Goal: Transaction & Acquisition: Purchase product/service

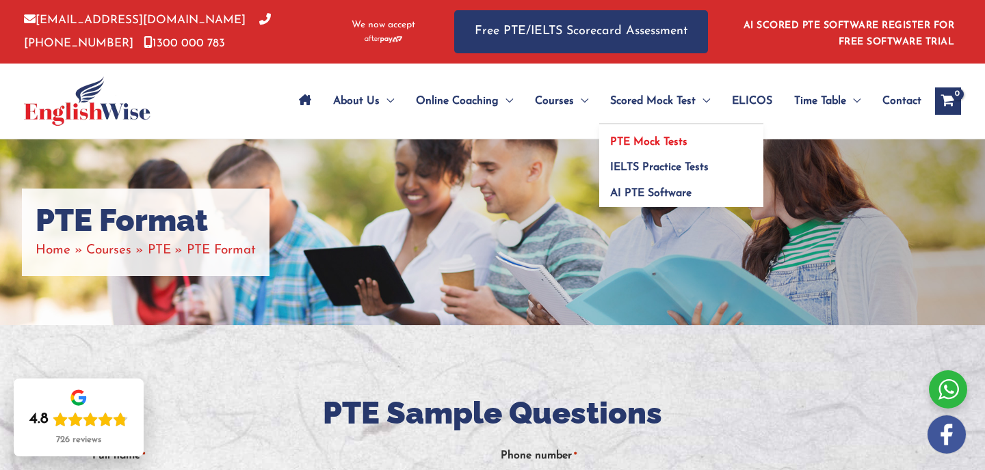
click at [649, 146] on span "PTE Mock Tests" at bounding box center [648, 142] width 77 height 11
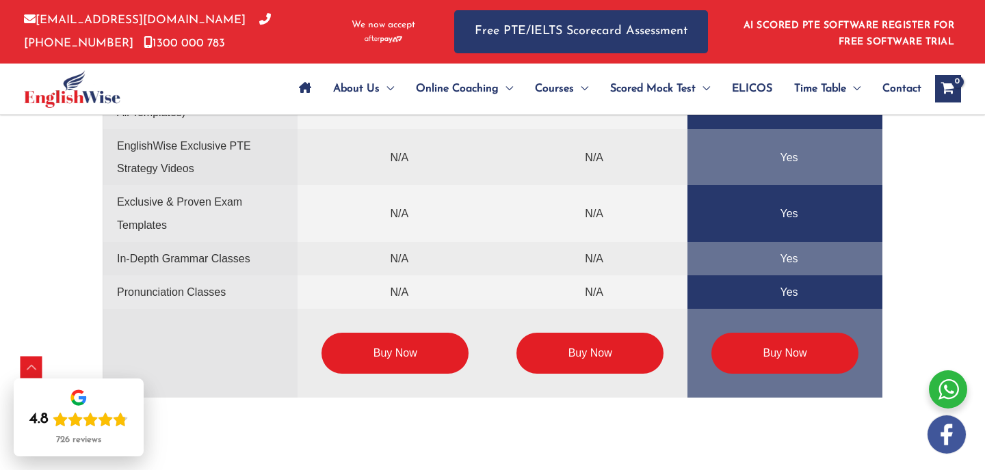
scroll to position [3505, 0]
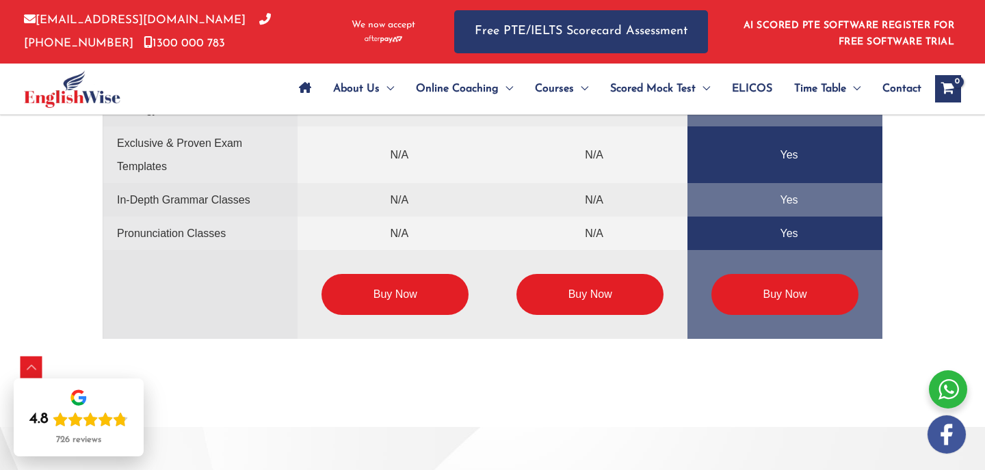
click at [386, 289] on link "Buy Now" at bounding box center [394, 294] width 147 height 41
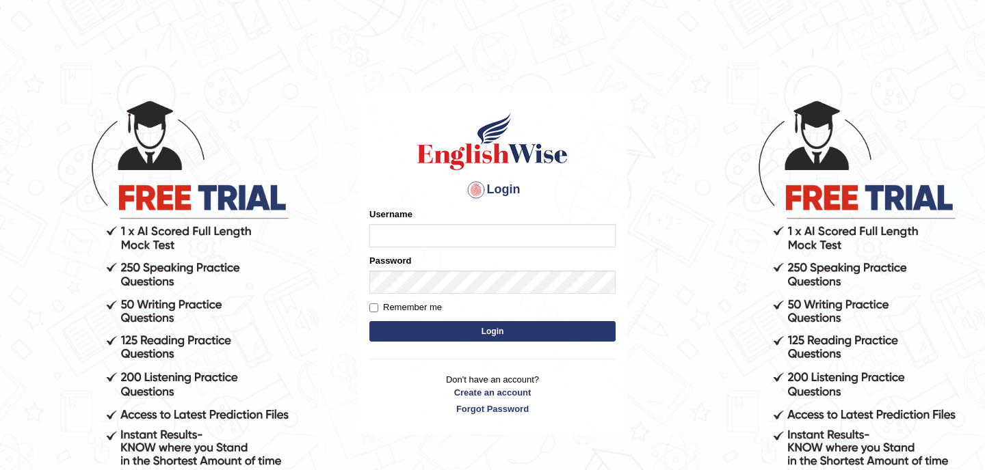
click at [404, 236] on input "Username" at bounding box center [492, 235] width 246 height 23
type input "[EMAIL_ADDRESS][DOMAIN_NAME]"
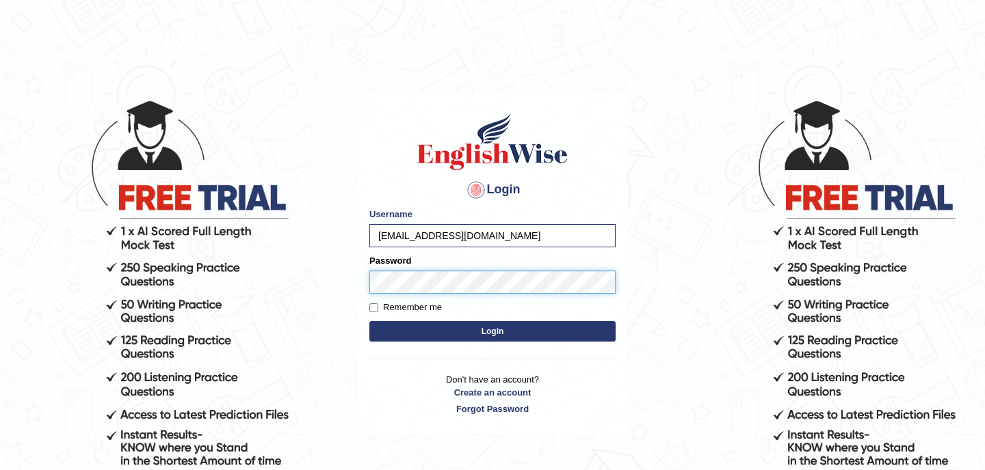
click at [369, 321] on button "Login" at bounding box center [492, 331] width 246 height 21
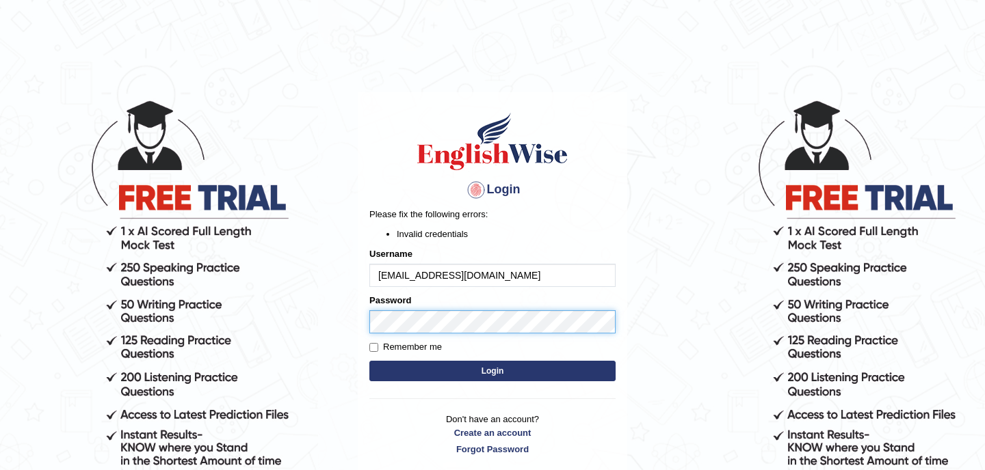
click at [334, 332] on body "Login Please fix the following errors: Invalid credentials Username sgn.davaa@g…" at bounding box center [492, 284] width 985 height 470
click at [369, 361] on button "Login" at bounding box center [492, 371] width 246 height 21
click at [296, 325] on body "Login Please fix the following errors: Invalid credentials Username [EMAIL_ADDR…" at bounding box center [492, 284] width 985 height 470
click at [426, 371] on button "Login" at bounding box center [492, 371] width 246 height 21
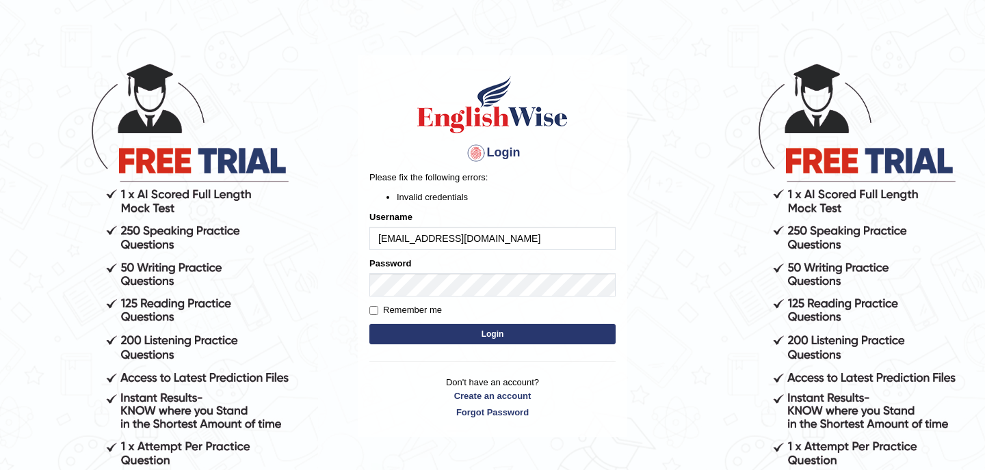
scroll to position [41, 0]
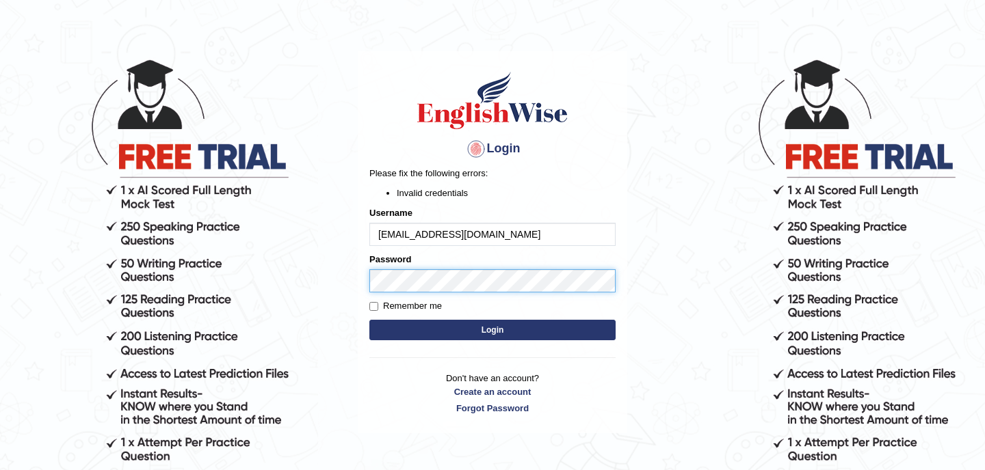
click at [312, 282] on body "Login Please fix the following errors: Invalid credentials Username sgn.davaa@g…" at bounding box center [492, 243] width 985 height 470
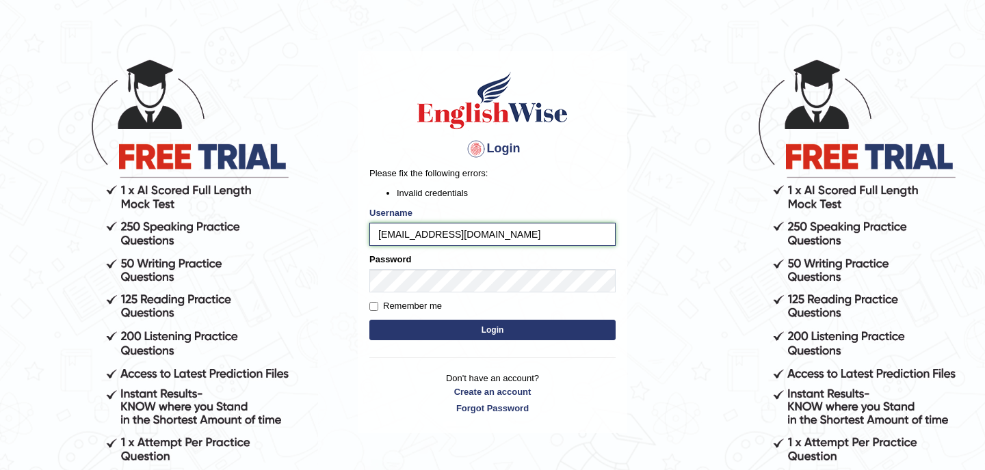
drag, startPoint x: 484, startPoint y: 237, endPoint x: 216, endPoint y: 240, distance: 268.0
click at [223, 240] on body "Login Please fix the following errors: Invalid credentials Username sgn.davaa@g…" at bounding box center [492, 243] width 985 height 470
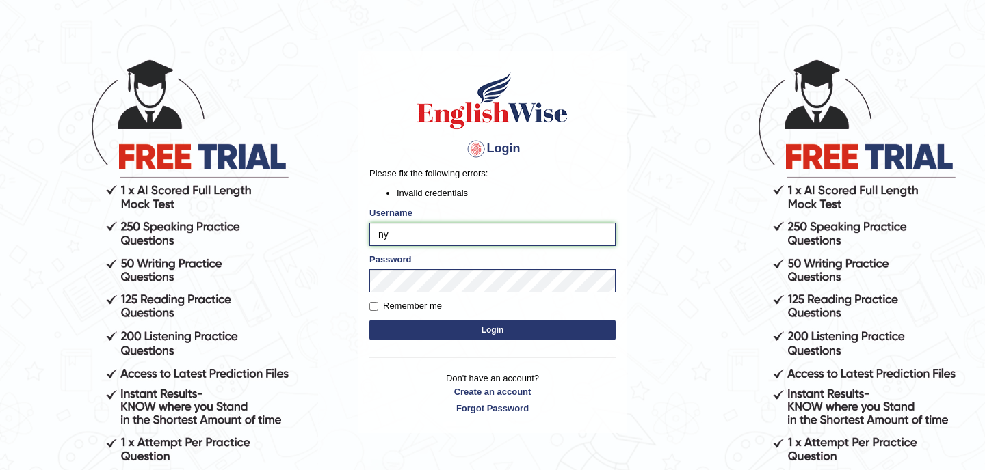
type input "nyamdavaa"
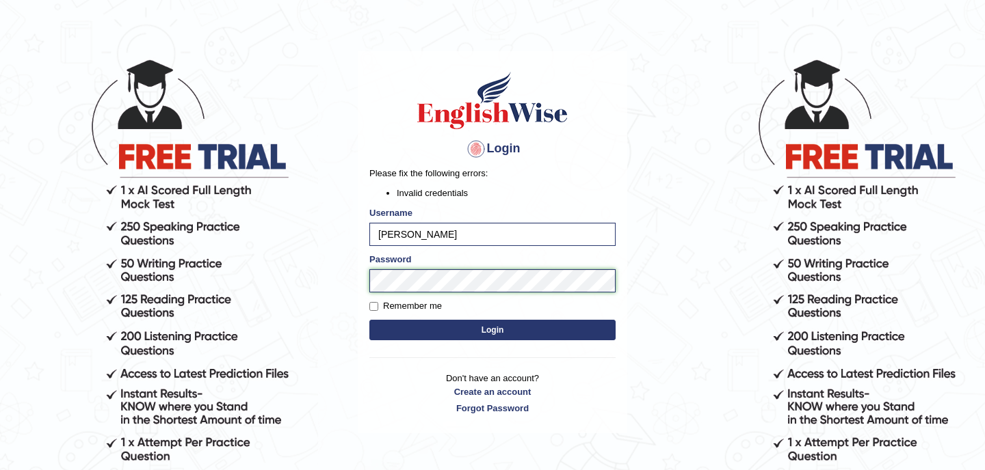
click at [295, 284] on body "Login Please fix the following errors: Invalid credentials Username nyamdavaa P…" at bounding box center [492, 243] width 985 height 470
click at [412, 332] on button "Login" at bounding box center [492, 330] width 246 height 21
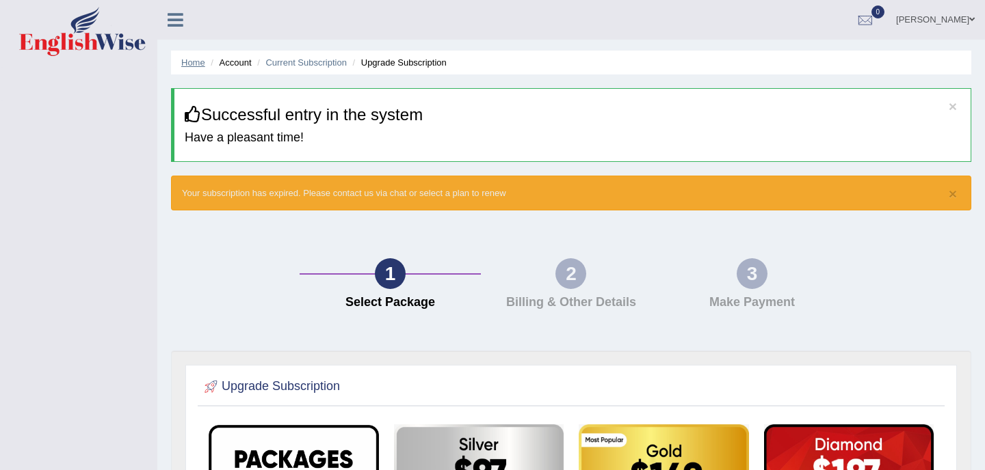
click at [192, 63] on link "Home" at bounding box center [193, 62] width 24 height 10
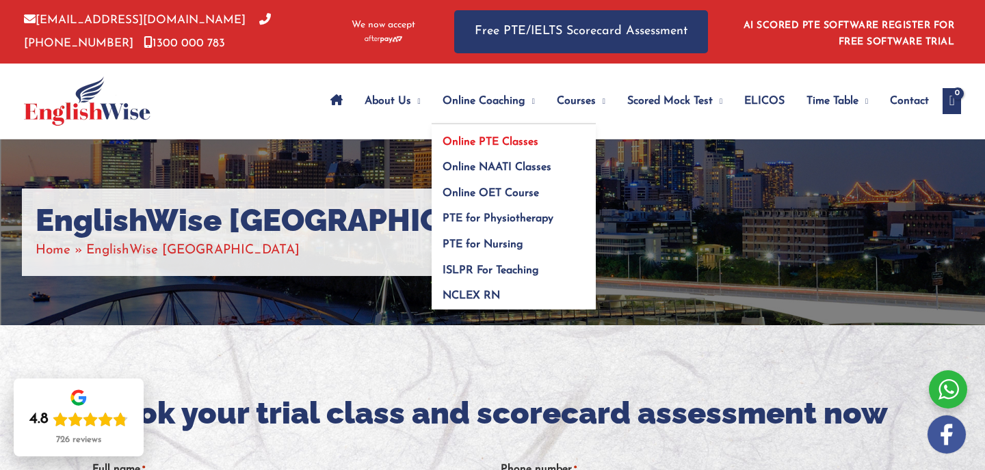
click at [468, 142] on span "Online PTE Classes" at bounding box center [490, 142] width 96 height 11
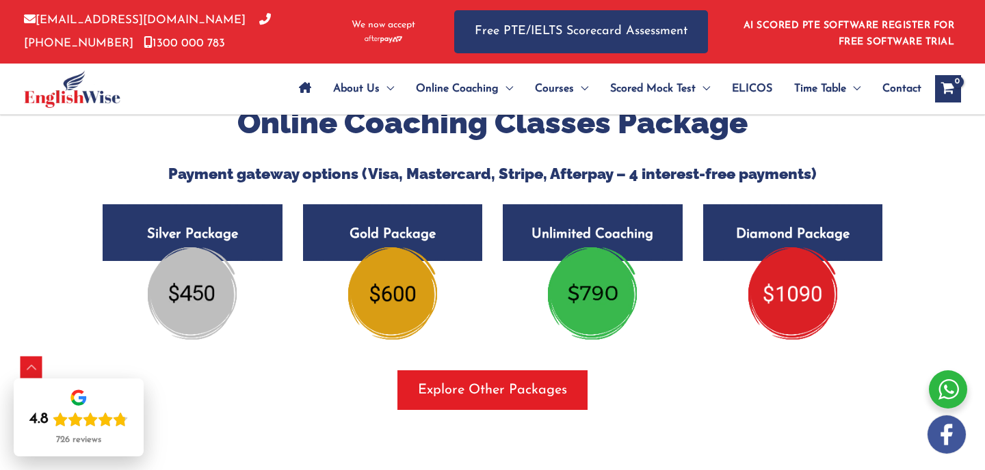
scroll to position [2349, 0]
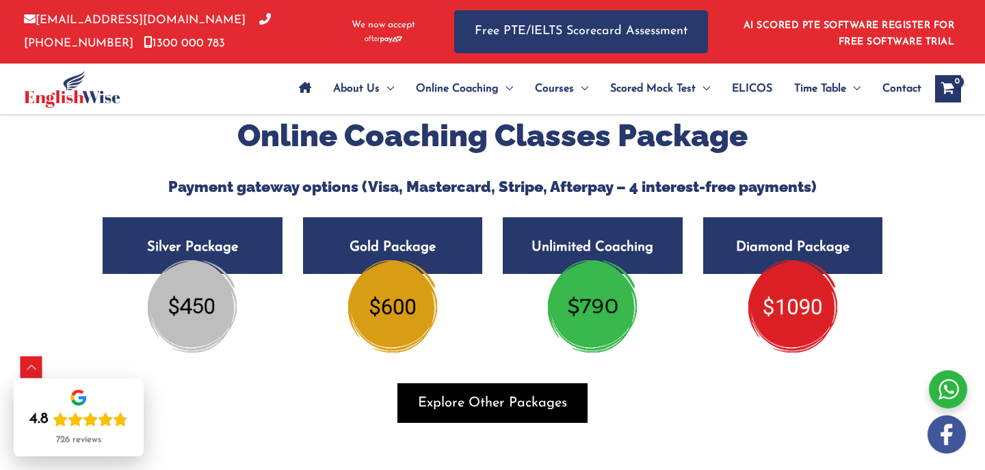
click at [477, 418] on span "button" at bounding box center [492, 404] width 190 height 40
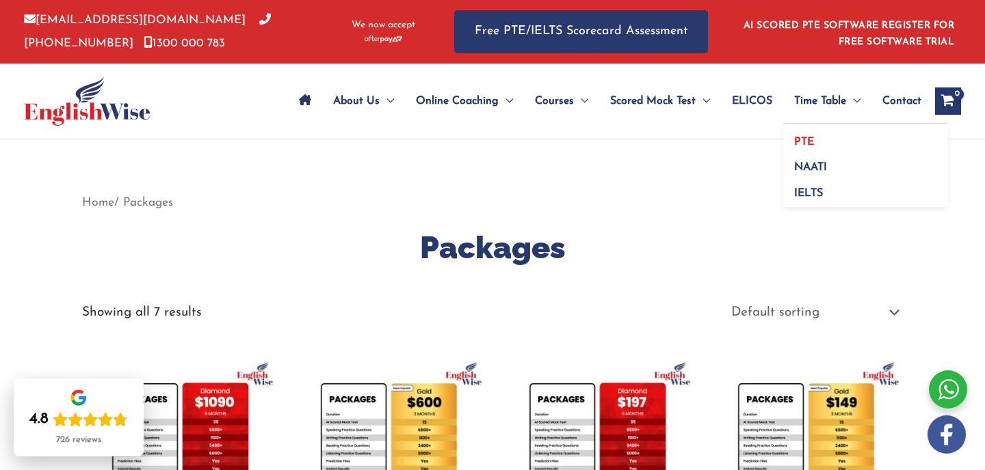
click at [814, 132] on link "PTE" at bounding box center [865, 137] width 164 height 26
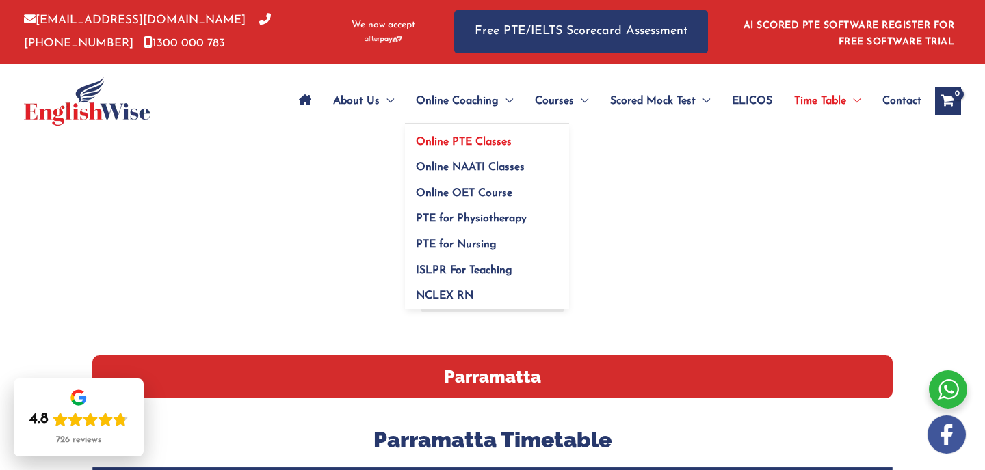
click at [470, 144] on span "Online PTE Classes" at bounding box center [464, 142] width 96 height 11
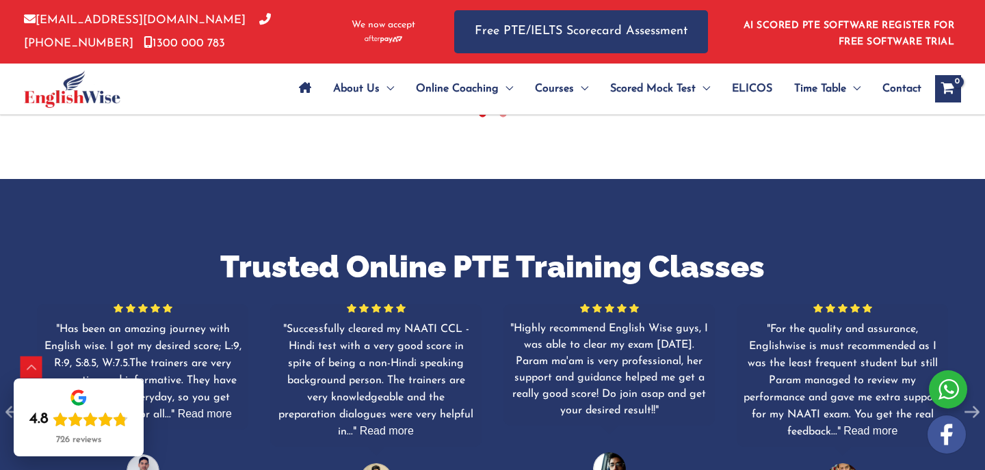
scroll to position [930, 0]
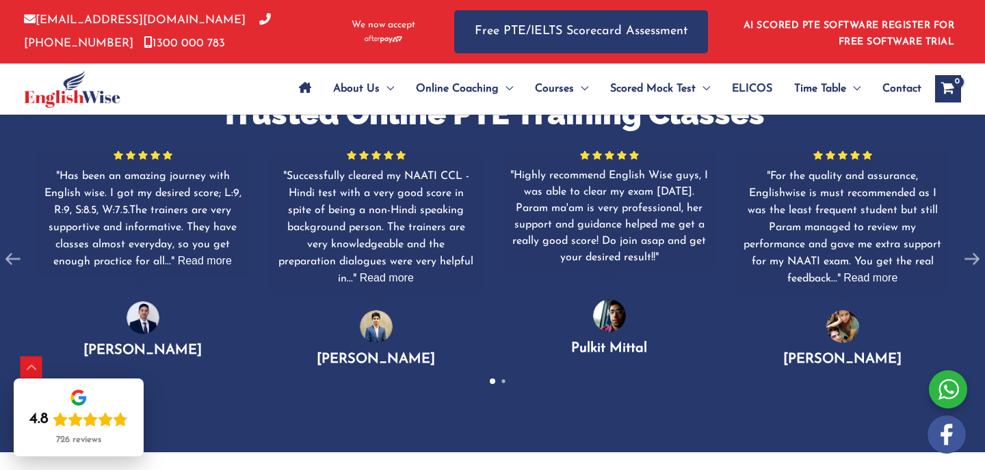
click at [900, 85] on span "Contact" at bounding box center [901, 89] width 39 height 48
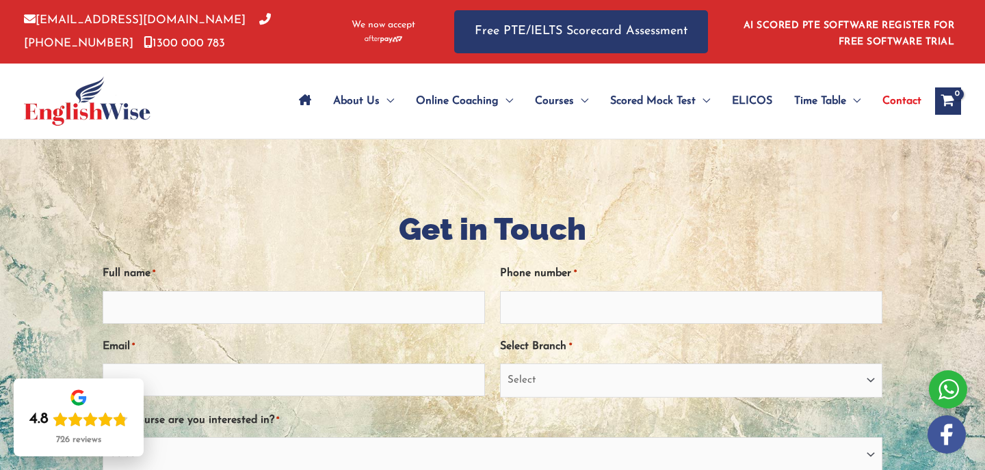
click at [948, 392] on div at bounding box center [947, 390] width 38 height 38
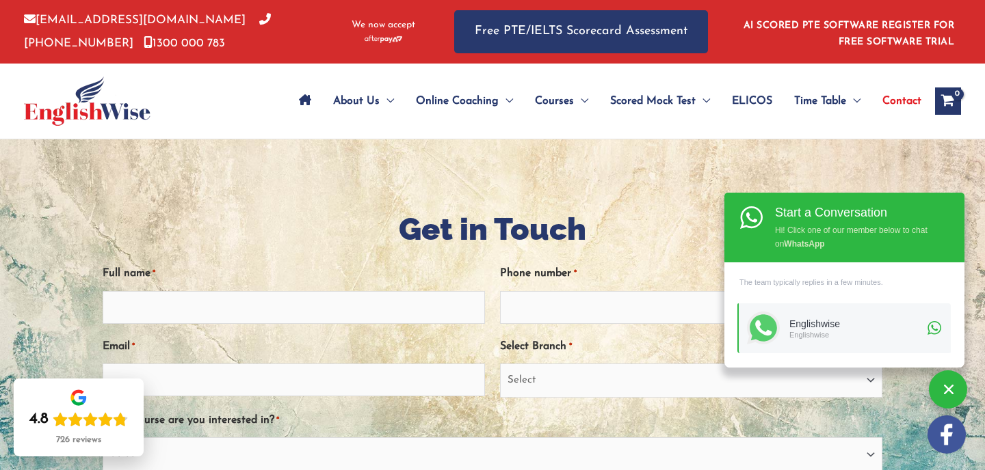
click at [819, 286] on div "The team typically replies in a few minutes." at bounding box center [843, 282] width 213 height 23
click at [815, 276] on div "The team typically replies in a few minutes." at bounding box center [843, 282] width 213 height 23
click at [811, 287] on div "The team typically replies in a few minutes." at bounding box center [843, 282] width 213 height 23
click at [803, 332] on div "Englishwise" at bounding box center [856, 335] width 134 height 10
